Goal: Communication & Community: Answer question/provide support

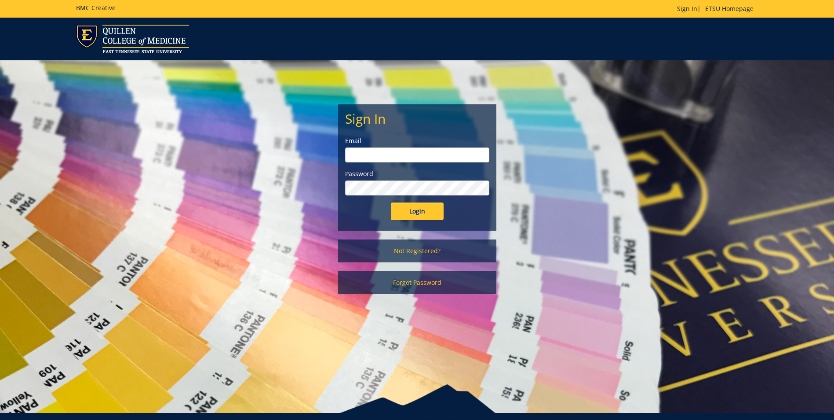
type input "[EMAIL_ADDRESS][DOMAIN_NAME]"
click at [419, 207] on input "Login" at bounding box center [417, 211] width 53 height 18
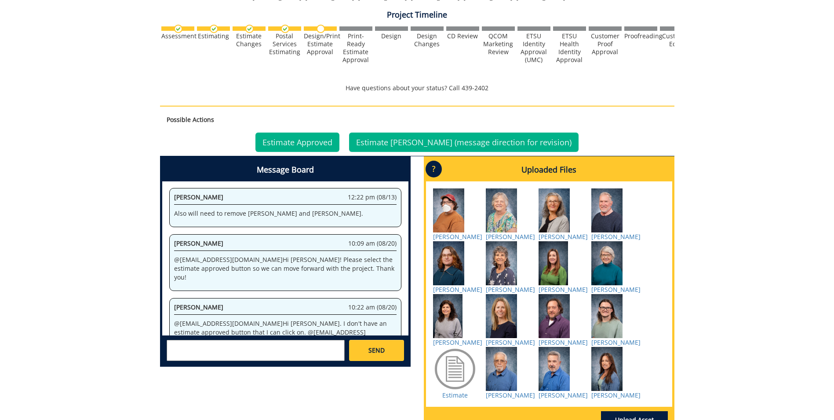
scroll to position [366, 0]
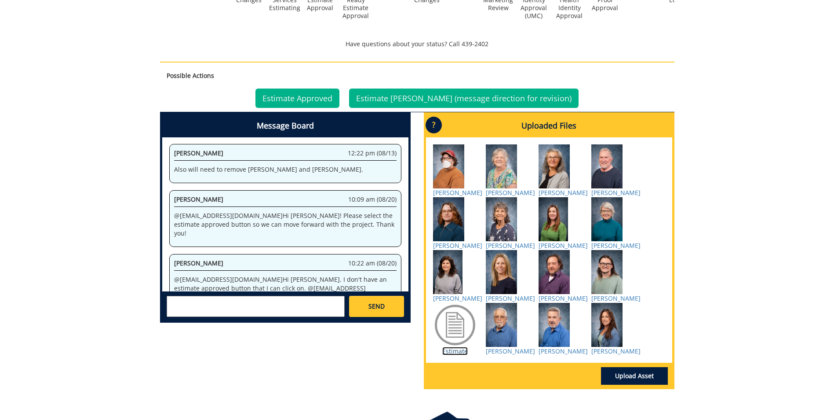
click at [451, 355] on link "Estimate" at bounding box center [455, 351] width 26 height 8
click at [175, 302] on textarea at bounding box center [256, 306] width 178 height 21
type textarea "@[EMAIL_ADDRESS][DOMAIN_NAME] The account for Voyager is 20-61100-100000-100-74…"
click at [379, 307] on span "SEND" at bounding box center [377, 306] width 16 height 9
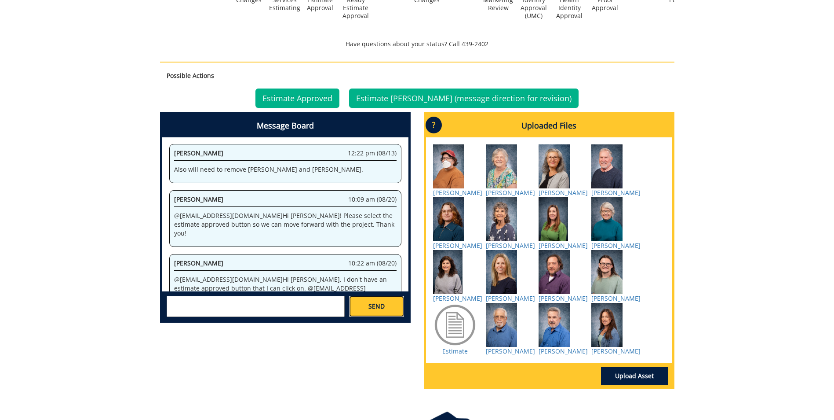
scroll to position [0, 0]
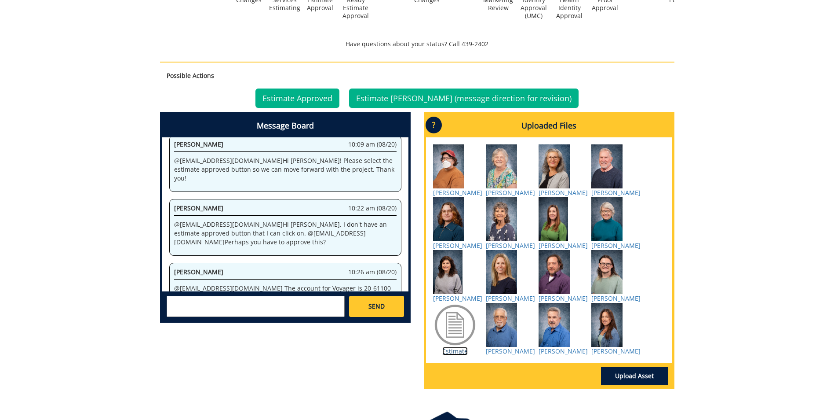
click at [450, 355] on link "Estimate" at bounding box center [455, 351] width 26 height 8
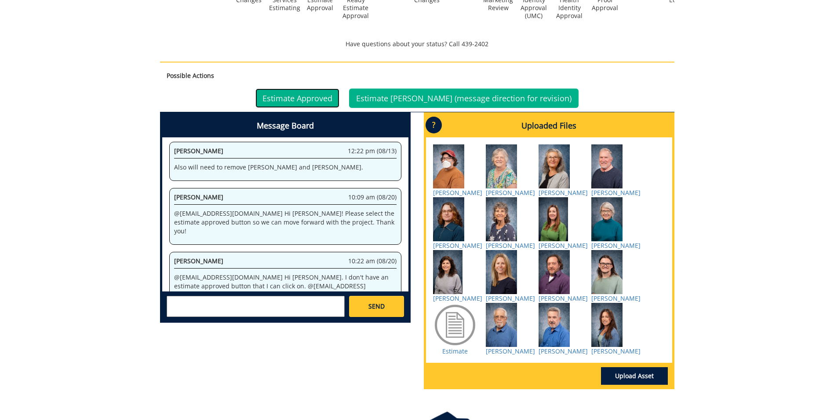
click at [308, 95] on link "Estimate Approved" at bounding box center [298, 97] width 84 height 19
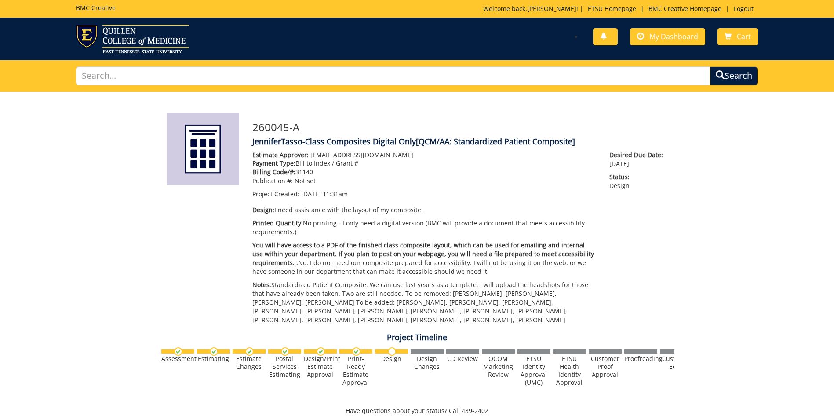
scroll to position [317, 0]
